Goal: Task Accomplishment & Management: Manage account settings

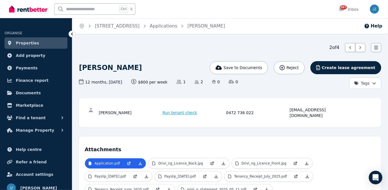
click at [48, 43] on link "Properties" at bounding box center [36, 42] width 63 height 11
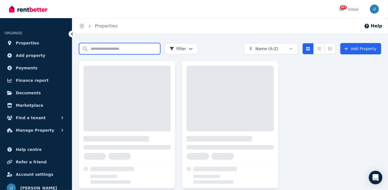
click at [140, 48] on input "Search properties" at bounding box center [119, 48] width 81 height 11
type input "****"
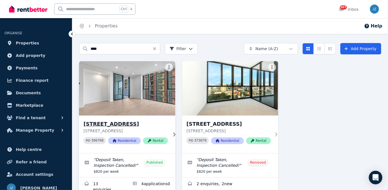
click at [130, 94] on img at bounding box center [127, 88] width 101 height 57
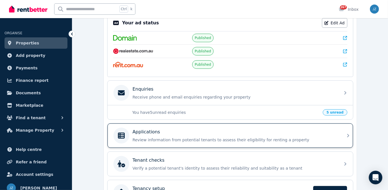
scroll to position [124, 0]
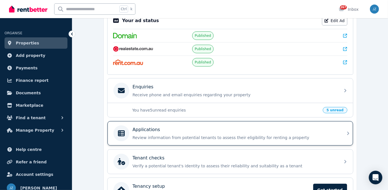
click at [241, 126] on div "Applications" at bounding box center [235, 129] width 204 height 7
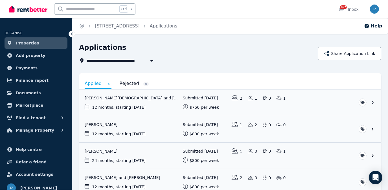
click at [74, 35] on icon at bounding box center [72, 34] width 6 height 6
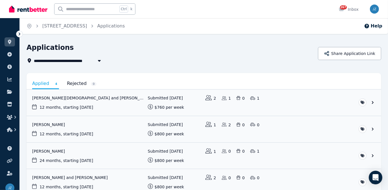
click at [17, 34] on icon at bounding box center [20, 34] width 6 height 6
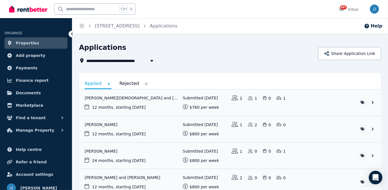
click at [17, 40] on span "Properties" at bounding box center [27, 43] width 23 height 7
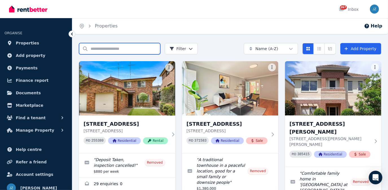
click at [150, 49] on input "Search properties" at bounding box center [119, 48] width 81 height 11
type input "****"
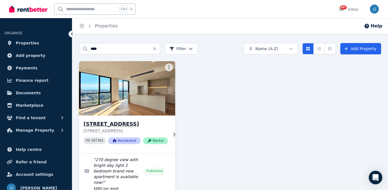
click at [151, 96] on img at bounding box center [127, 88] width 101 height 57
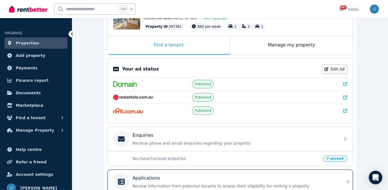
scroll to position [77, 0]
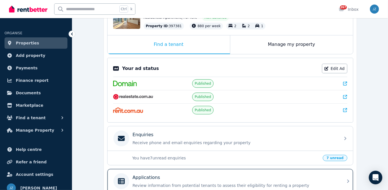
click at [249, 174] on div "Applications" at bounding box center [235, 177] width 204 height 7
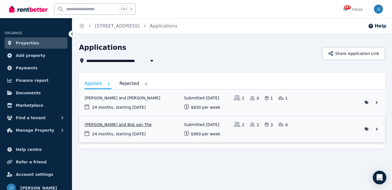
click at [123, 125] on link "View application: Karen Lim and Bok san The" at bounding box center [232, 129] width 306 height 26
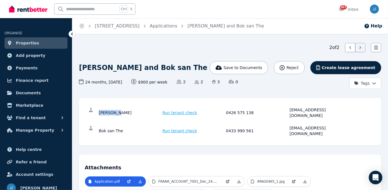
drag, startPoint x: 120, startPoint y: 110, endPoint x: 99, endPoint y: 111, distance: 20.4
click at [99, 111] on div "Karen Lim" at bounding box center [130, 112] width 62 height 11
copy div "Karen Lim"
drag, startPoint x: 226, startPoint y: 112, endPoint x: 250, endPoint y: 112, distance: 24.0
click at [250, 112] on div "Karen Lim Run tenant check 0426 575 138 karenlim0306@gmail.com" at bounding box center [230, 112] width 291 height 18
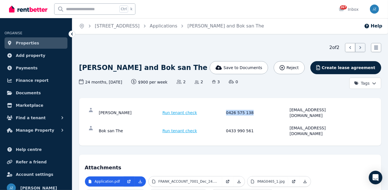
copy div "0426 575 138"
drag, startPoint x: 337, startPoint y: 110, endPoint x: 290, endPoint y: 112, distance: 46.9
click at [290, 112] on div "Karen Lim Run tenant check 0426 575 138 karenlim0306@gmail.com" at bounding box center [230, 112] width 291 height 18
copy div "karenlim0306@gmail.com"
